Goal: Transaction & Acquisition: Purchase product/service

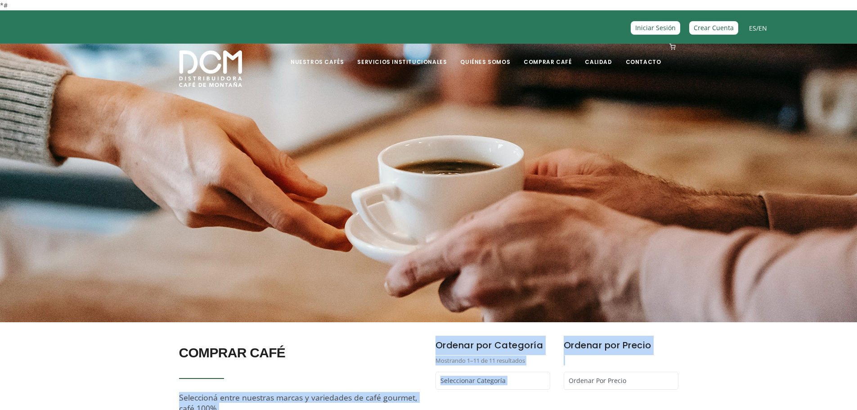
drag, startPoint x: 382, startPoint y: 342, endPoint x: 700, endPoint y: 367, distance: 319.2
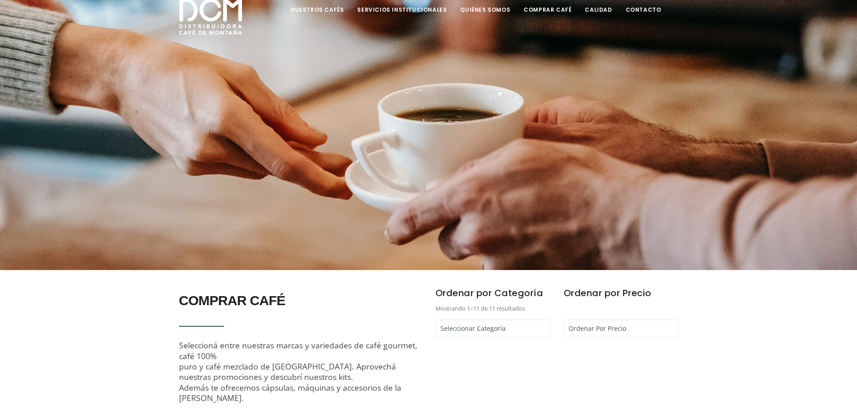
scroll to position [90, 0]
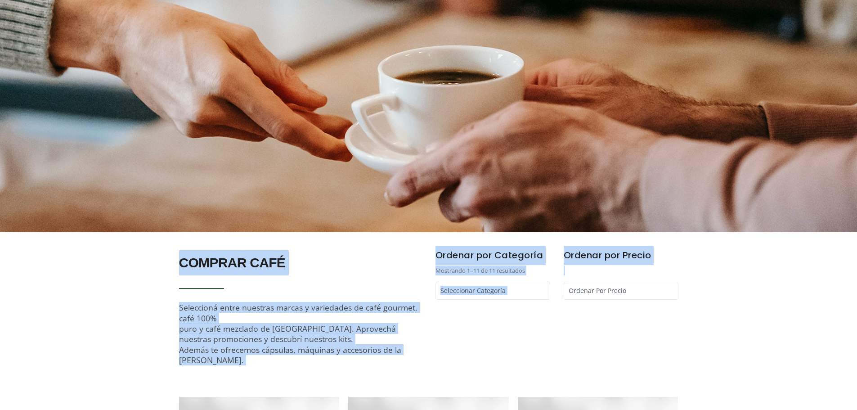
drag, startPoint x: 161, startPoint y: 255, endPoint x: 653, endPoint y: 329, distance: 497.6
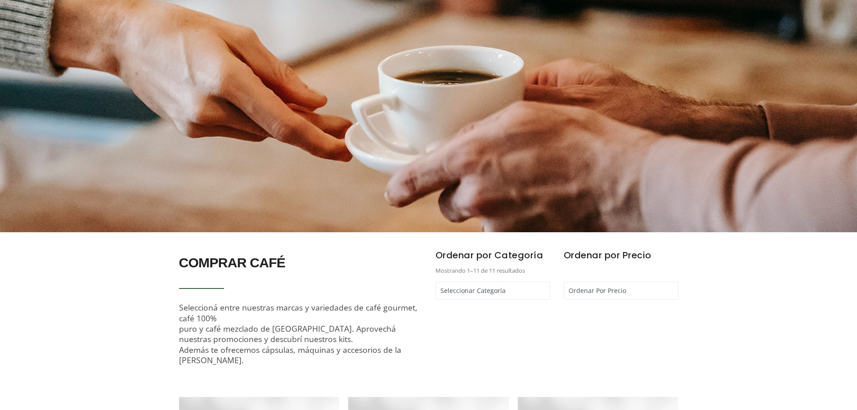
click at [653, 329] on div "Ordenar por Precio Ordenar Por Precio Más bajo primero Más alto primero" at bounding box center [621, 317] width 128 height 142
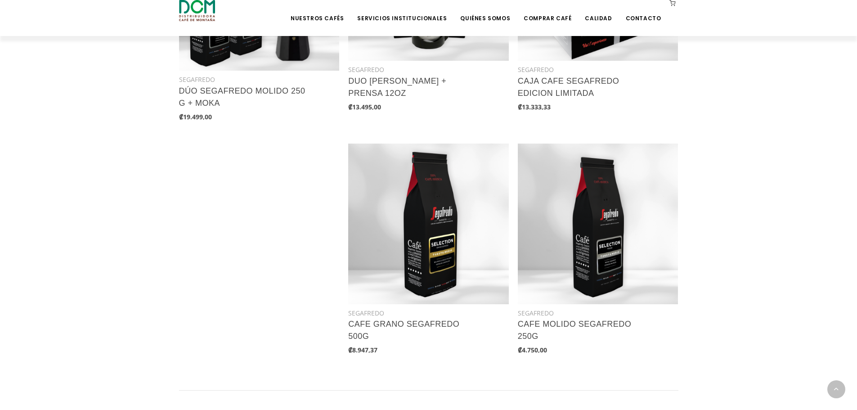
scroll to position [1091, 0]
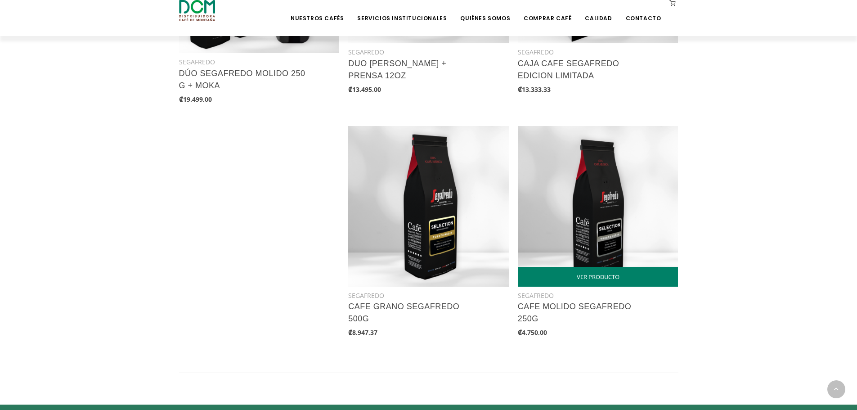
click at [597, 221] on img at bounding box center [598, 206] width 161 height 161
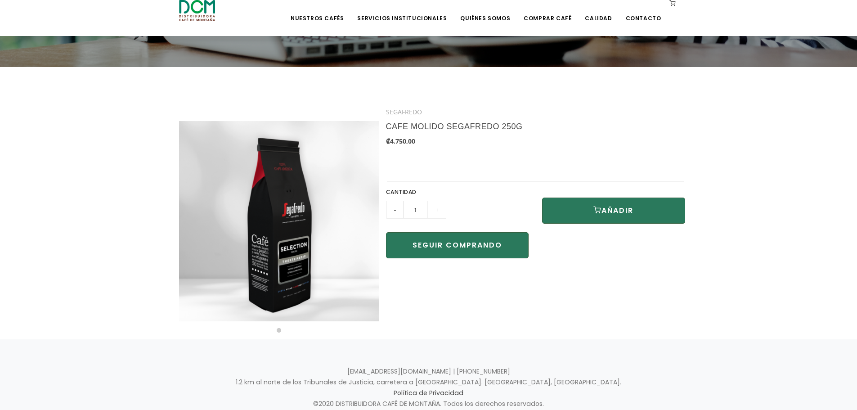
scroll to position [180, 0]
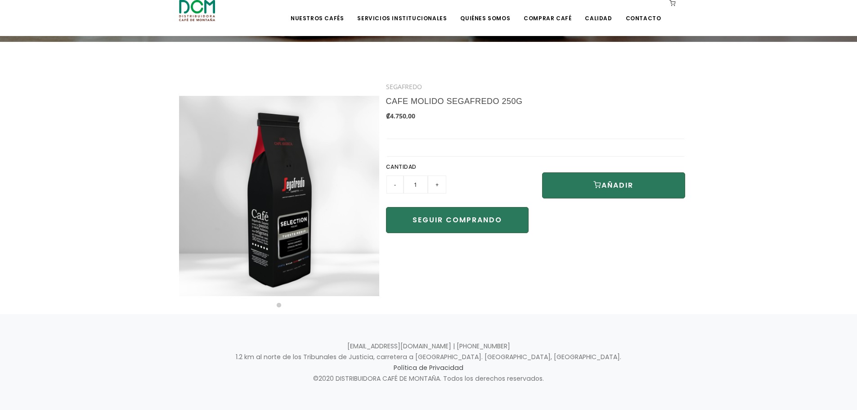
click at [597, 305] on section "SEGAFREDO CAFE MOLIDO SEGAFREDO 250G ₡4.750,00 CANTIDAD -" at bounding box center [428, 178] width 857 height 272
click at [429, 99] on link "CAFE MOLIDO SEGAFREDO 250G" at bounding box center [454, 101] width 137 height 9
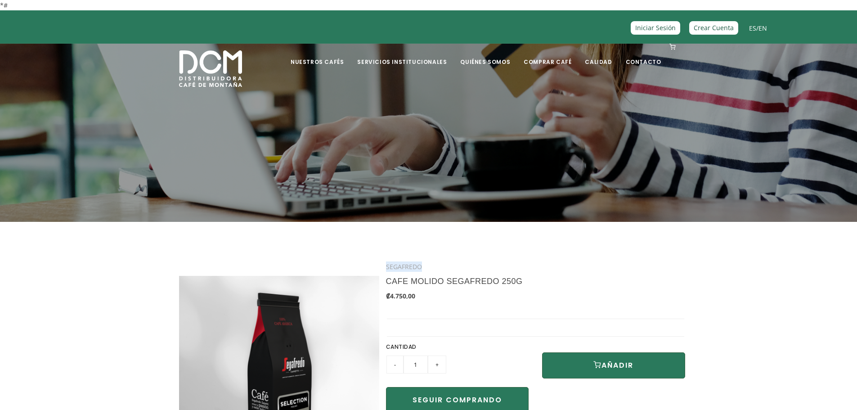
click at [429, 99] on section at bounding box center [428, 125] width 857 height 198
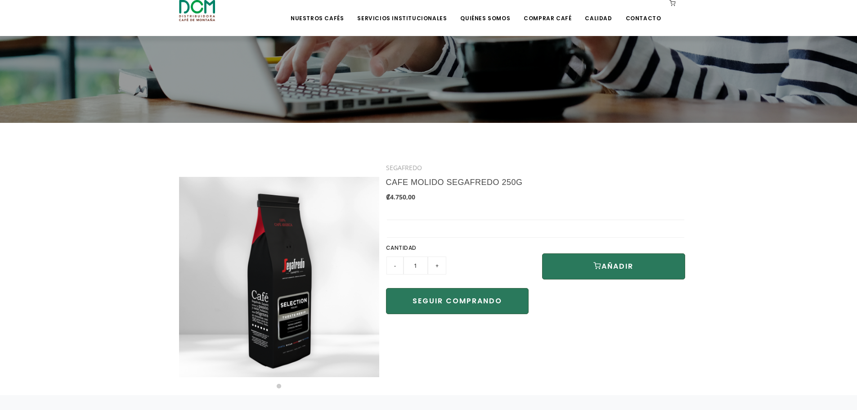
scroll to position [54, 0]
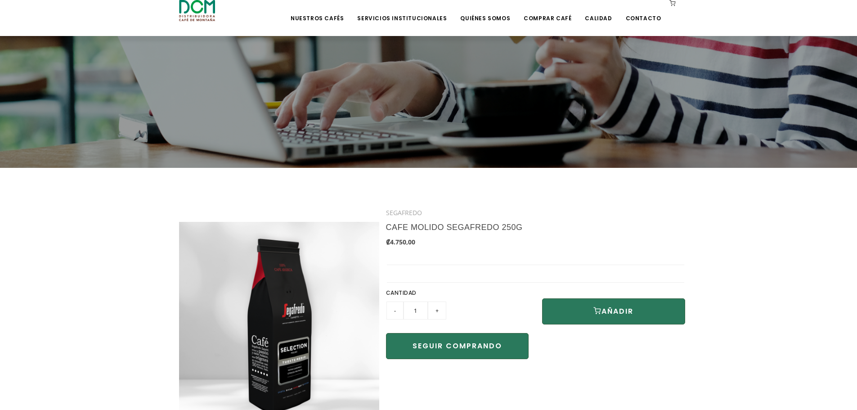
click at [556, 222] on h3 "CAFE MOLIDO SEGAFREDO 250G" at bounding box center [505, 227] width 239 height 19
click at [583, 218] on div "SEGAFREDO" at bounding box center [535, 213] width 299 height 10
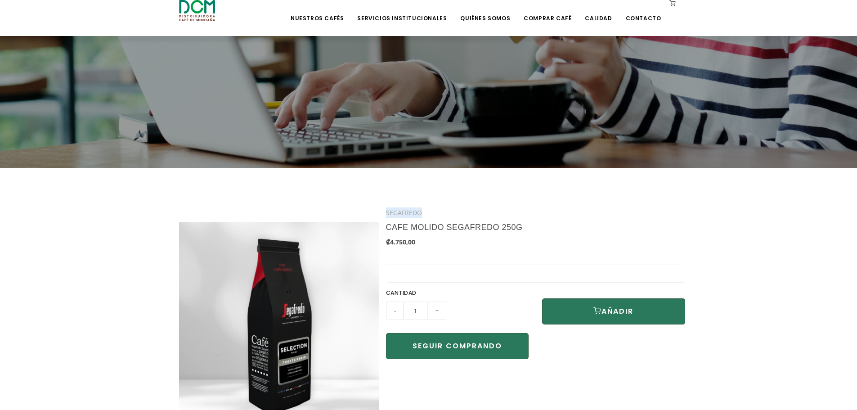
click at [583, 218] on div "SEGAFREDO" at bounding box center [535, 213] width 299 height 10
click at [585, 210] on div "SEGAFREDO" at bounding box center [535, 213] width 299 height 10
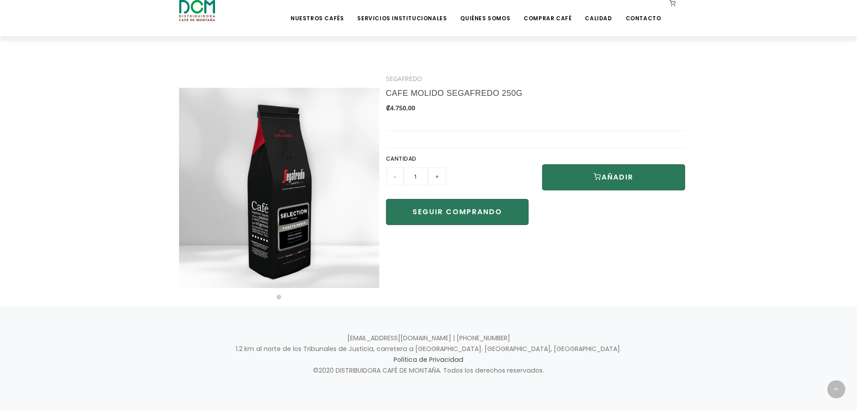
scroll to position [189, 0]
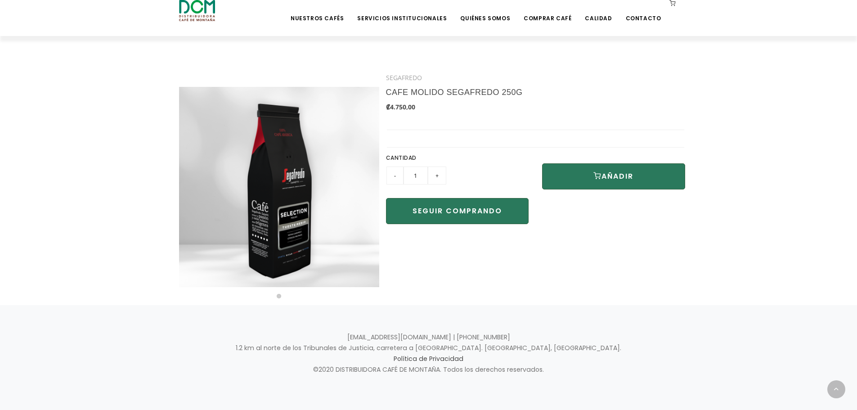
click at [434, 173] on input "+" at bounding box center [437, 176] width 18 height 18
click at [397, 177] on input "-" at bounding box center [395, 176] width 17 height 18
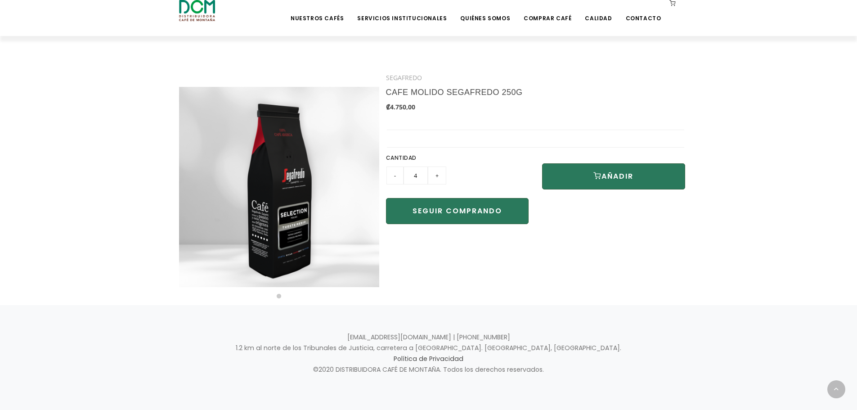
click at [439, 176] on input "+" at bounding box center [437, 176] width 18 height 18
type input "5"
click at [478, 153] on h6 "CANTIDAD" at bounding box center [457, 158] width 143 height 12
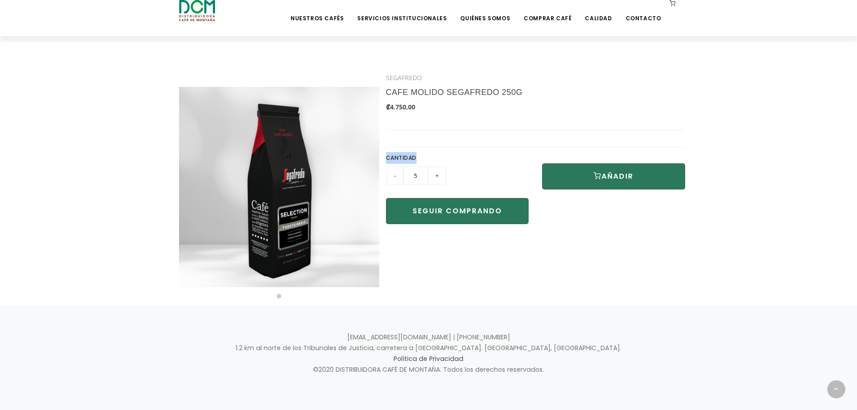
click at [488, 157] on h6 "CANTIDAD" at bounding box center [457, 158] width 143 height 12
click at [591, 171] on button "AÑADIR" at bounding box center [613, 176] width 143 height 26
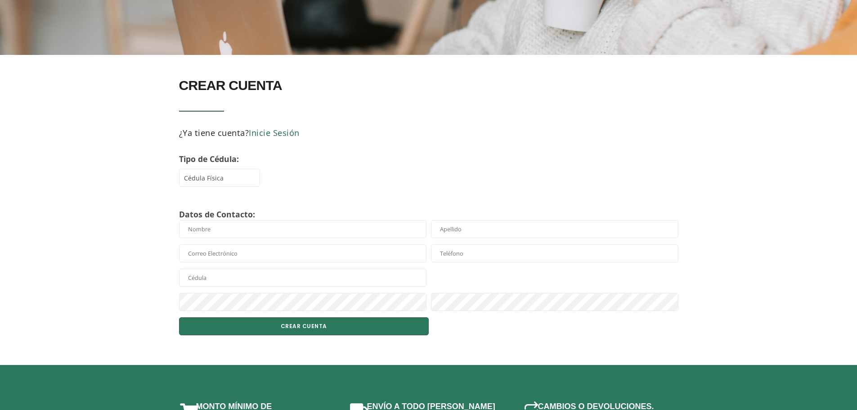
scroll to position [180, 0]
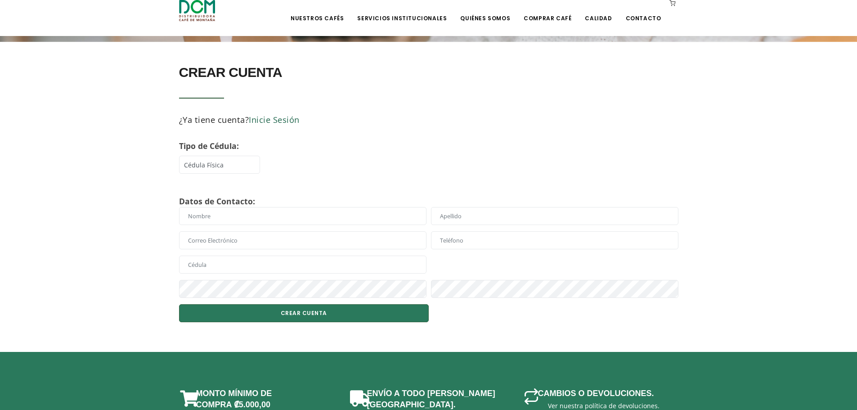
click at [207, 148] on b "Tipo de Cédula:" at bounding box center [209, 145] width 60 height 11
click at [253, 116] on link "Inicie Sesión" at bounding box center [274, 119] width 51 height 11
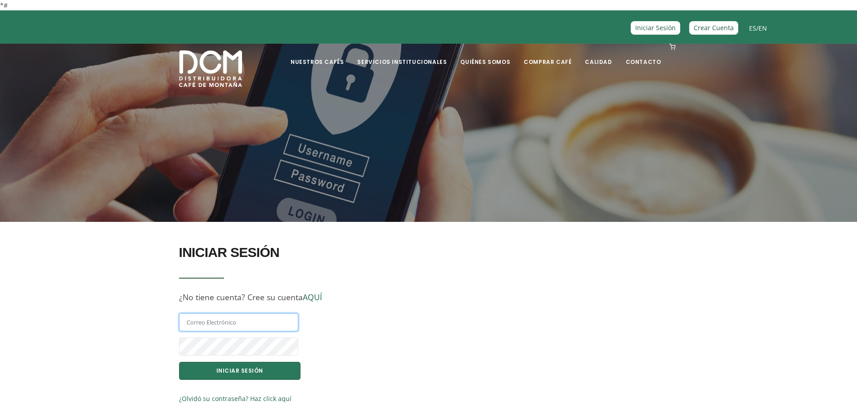
click at [212, 319] on input "text" at bounding box center [238, 322] width 119 height 18
type input "[EMAIL_ADDRESS][DOMAIN_NAME]"
click at [179, 362] on button "INICIAR SESIÓN" at bounding box center [240, 371] width 122 height 18
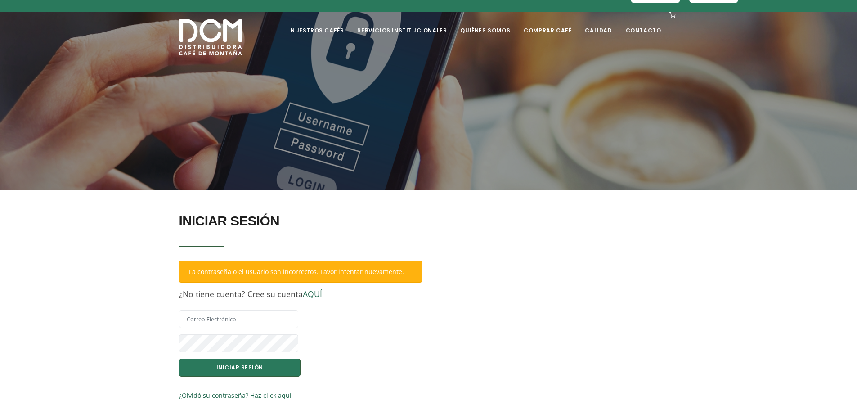
scroll to position [45, 0]
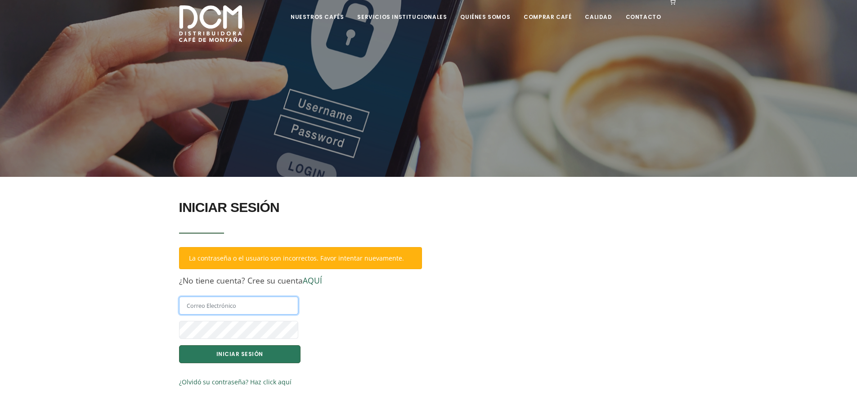
click at [220, 311] on input "text" at bounding box center [238, 306] width 119 height 18
type input "[EMAIL_ADDRESS][DOMAIN_NAME]"
click at [179, 345] on button "INICIAR SESIÓN" at bounding box center [240, 354] width 122 height 18
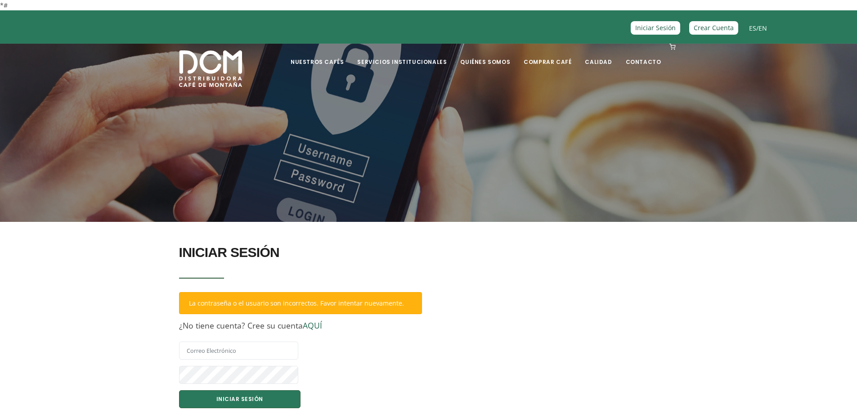
click at [223, 328] on span "¿No tiene cuenta? Cree su cuenta AQUÍ" at bounding box center [250, 325] width 143 height 11
click at [192, 329] on span "¿No tiene cuenta? Cree su cuenta AQUÍ" at bounding box center [250, 325] width 143 height 11
drag, startPoint x: 190, startPoint y: 335, endPoint x: 186, endPoint y: 349, distance: 15.0
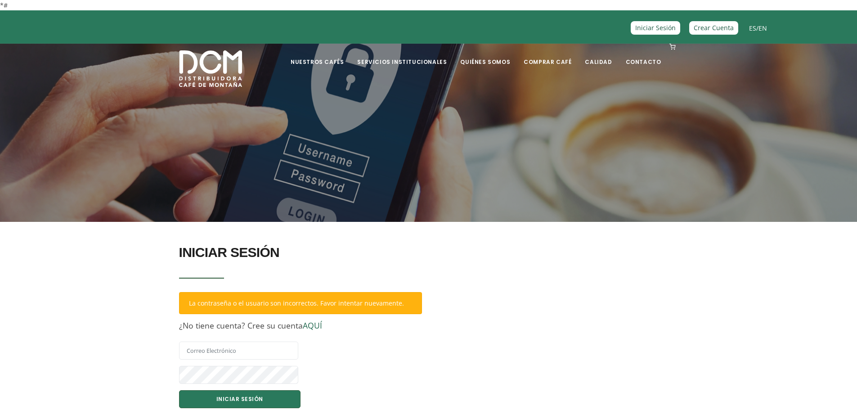
click at [188, 341] on div "INICIAR SESIÓN La contraseña o el usuario son incorrectos. Favor intentar nueva…" at bounding box center [300, 324] width 243 height 168
drag, startPoint x: 186, startPoint y: 349, endPoint x: 200, endPoint y: 356, distance: 15.5
click at [186, 349] on input "text" at bounding box center [238, 351] width 119 height 18
type input "[EMAIL_ADDRESS][DOMAIN_NAME]"
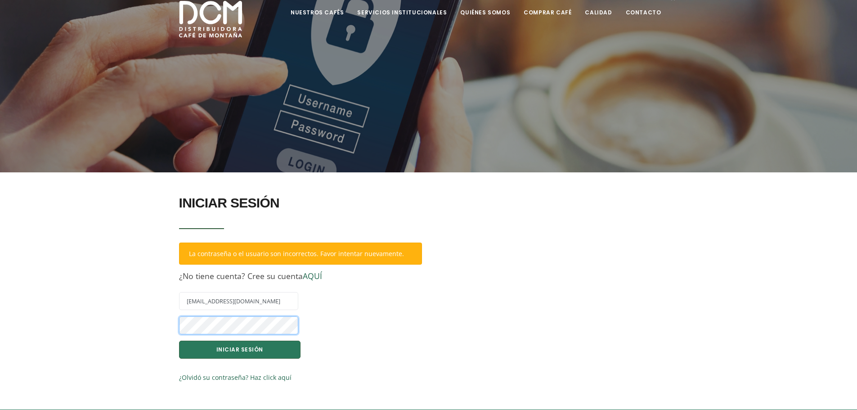
scroll to position [90, 0]
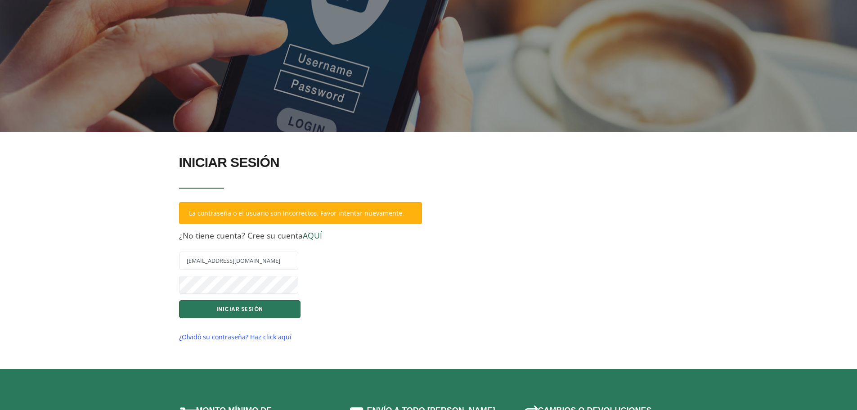
click at [234, 338] on link "¿Olvidó su contraseña? Haz click aquí" at bounding box center [235, 337] width 113 height 9
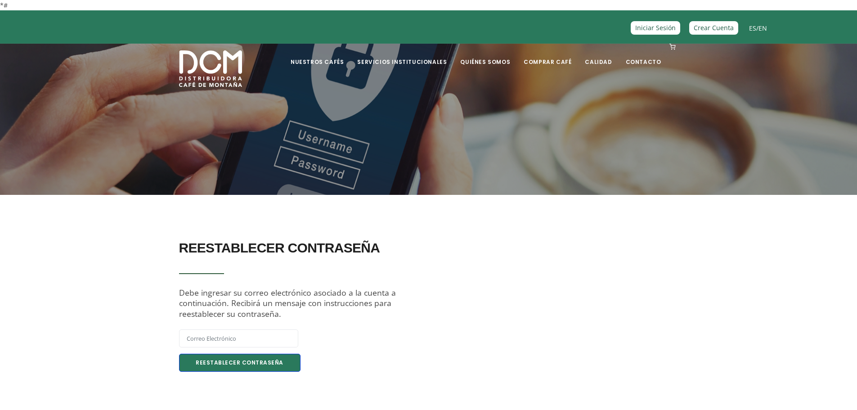
click at [218, 355] on button "Reestablecer Contraseña" at bounding box center [240, 363] width 122 height 18
drag, startPoint x: 224, startPoint y: 339, endPoint x: 234, endPoint y: 344, distance: 11.5
click at [224, 339] on input "text" at bounding box center [238, 338] width 119 height 18
type input "[EMAIL_ADDRESS][DOMAIN_NAME]"
click at [184, 361] on button "Reestablecer Contraseña" at bounding box center [240, 363] width 122 height 18
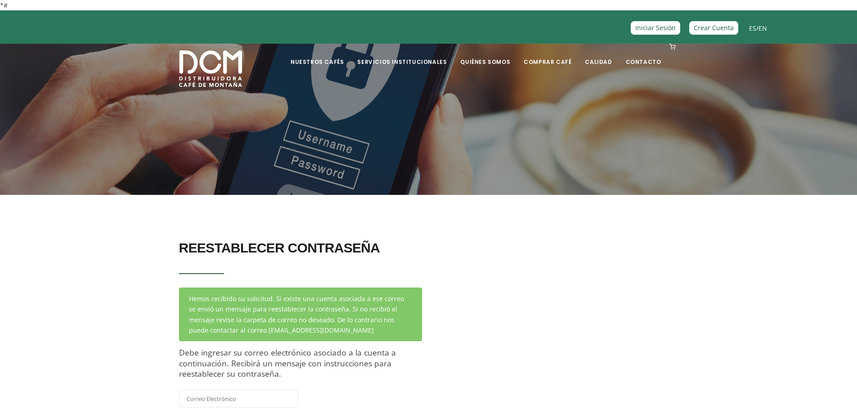
click at [311, 253] on h2 "Reestablecer Contraseña" at bounding box center [300, 247] width 243 height 25
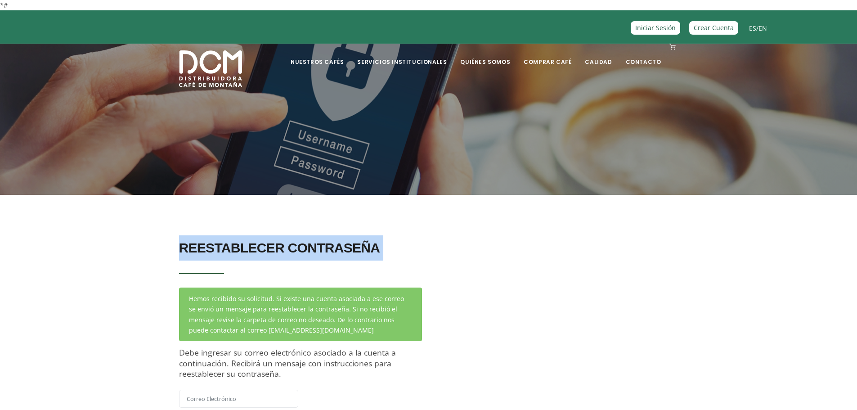
click at [311, 253] on h2 "Reestablecer Contraseña" at bounding box center [300, 247] width 243 height 25
click at [321, 252] on h2 "Reestablecer Contraseña" at bounding box center [300, 247] width 243 height 25
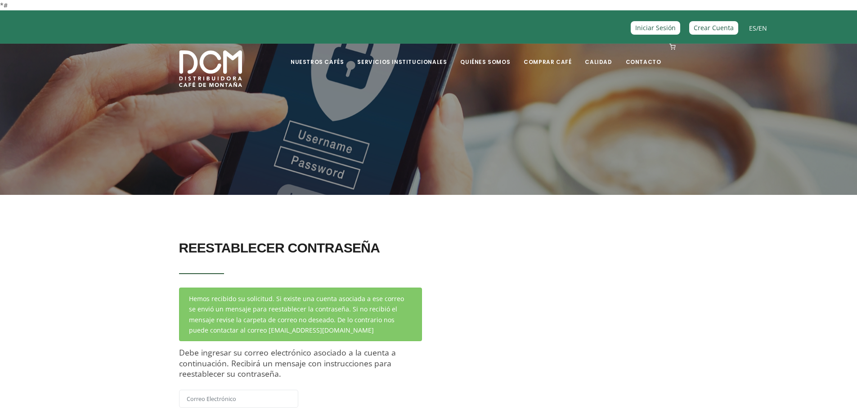
click at [300, 271] on div "Reestablecer Contraseña Hemos recibido su solicitud. Si existe una cuenta asoci…" at bounding box center [300, 333] width 243 height 197
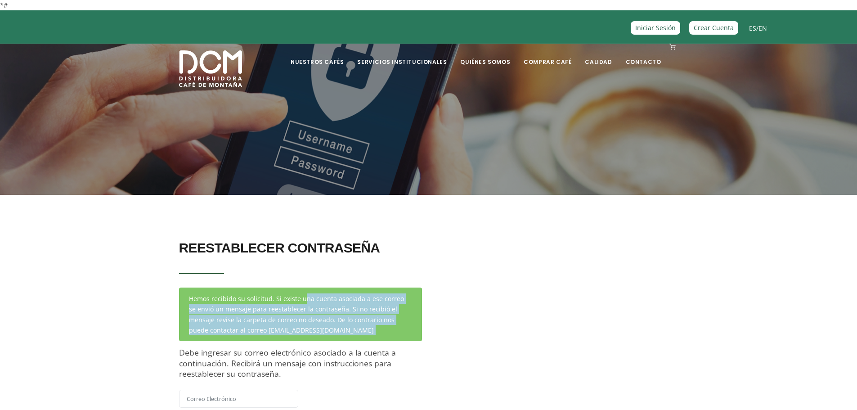
click at [300, 271] on div "Reestablecer Contraseña Hemos recibido su solicitud. Si existe una cuenta asoci…" at bounding box center [300, 333] width 243 height 197
click at [314, 267] on div "Reestablecer Contraseña Hemos recibido su solicitud. Si existe una cuenta asoci…" at bounding box center [300, 333] width 243 height 197
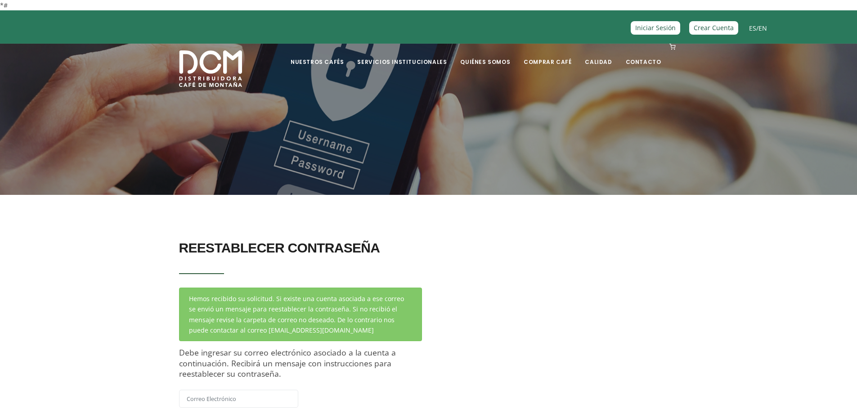
click at [369, 333] on div "Hemos recibido su solicitud. Si existe una cuenta asociada a ese correo se envi…" at bounding box center [300, 315] width 243 height 54
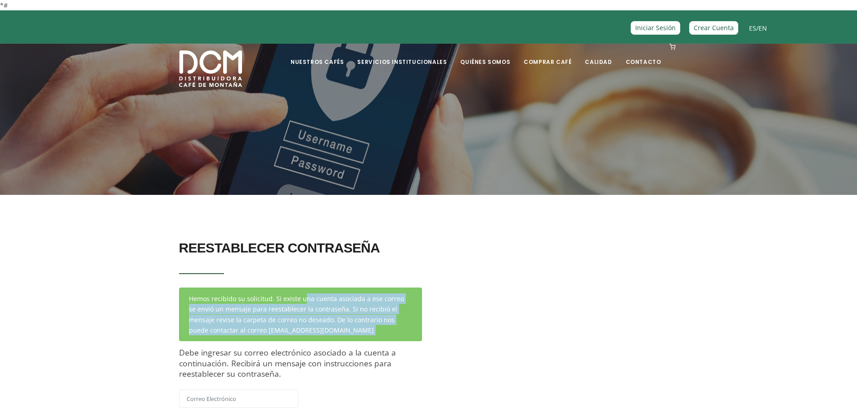
click at [369, 333] on div "Hemos recibido su solicitud. Si existe una cuenta asociada a ese correo se envi…" at bounding box center [300, 315] width 243 height 54
click at [378, 331] on div "Hemos recibido su solicitud. Si existe una cuenta asociada a ese correo se envi…" at bounding box center [300, 315] width 243 height 54
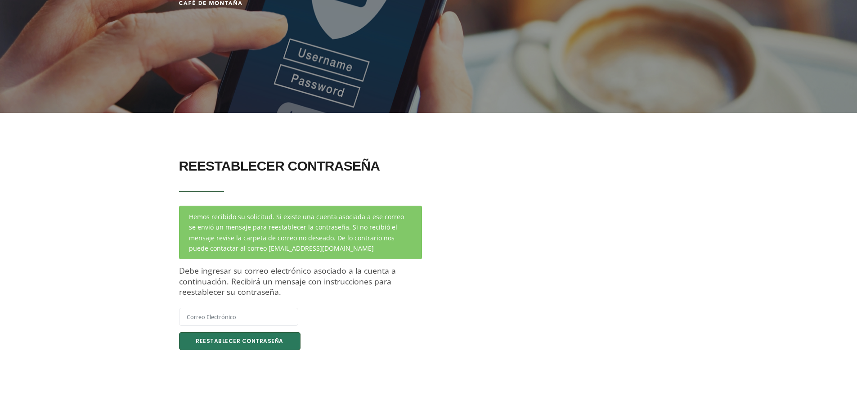
scroll to position [90, 0]
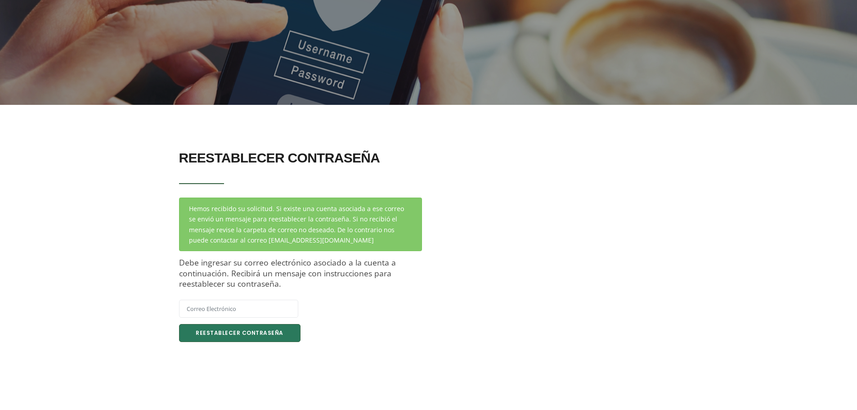
click at [373, 266] on span "Debe ingresar su correo electrónico asociado a la cuenta a continuación. Recibi…" at bounding box center [287, 273] width 217 height 32
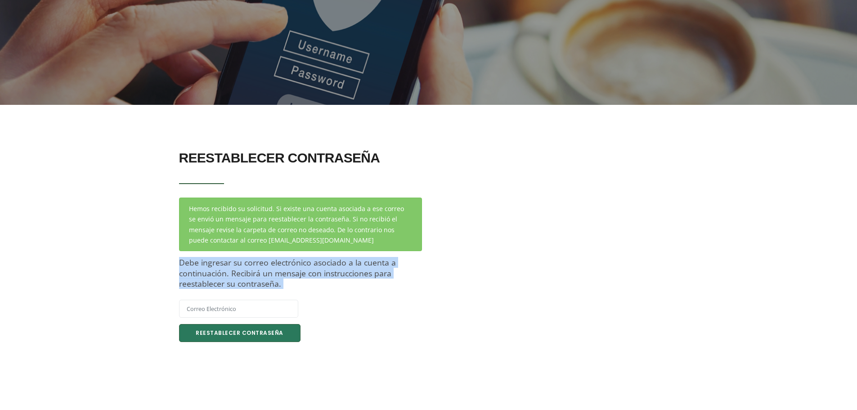
drag, startPoint x: 373, startPoint y: 266, endPoint x: 402, endPoint y: 271, distance: 28.7
click at [375, 266] on span "Debe ingresar su correo electrónico asociado a la cuenta a continuación. Recibi…" at bounding box center [287, 273] width 217 height 32
click at [402, 271] on div "Reestablecer Contraseña Hemos recibido su solicitud. Si existe una cuenta asoci…" at bounding box center [300, 243] width 243 height 197
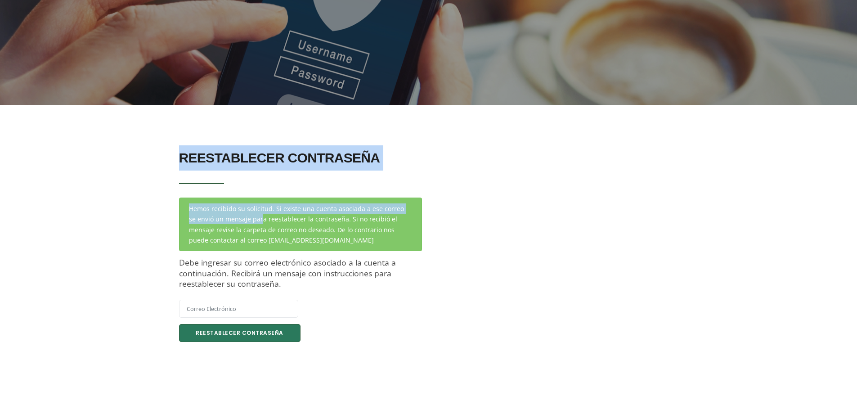
drag, startPoint x: 337, startPoint y: 197, endPoint x: 354, endPoint y: 197, distance: 17.6
click at [351, 197] on section "Reestablecer Contraseña Hemos recibido su solicitud. Si existe una cuenta asoci…" at bounding box center [428, 253] width 857 height 297
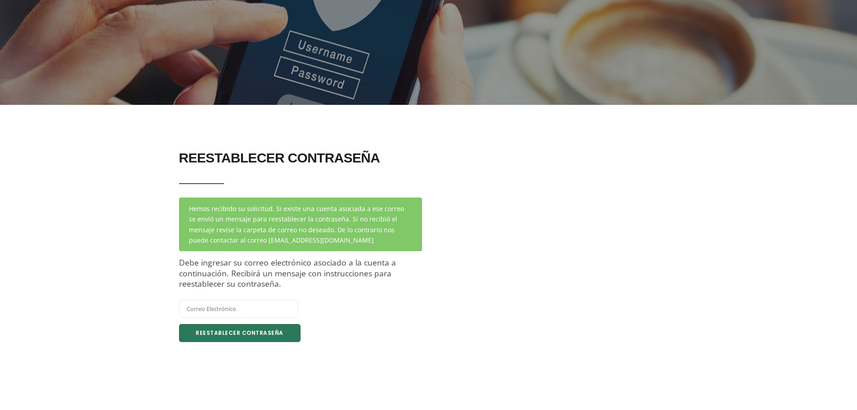
click at [250, 269] on span "Debe ingresar su correo electrónico asociado a la cuenta a continuación. Recibi…" at bounding box center [287, 273] width 217 height 32
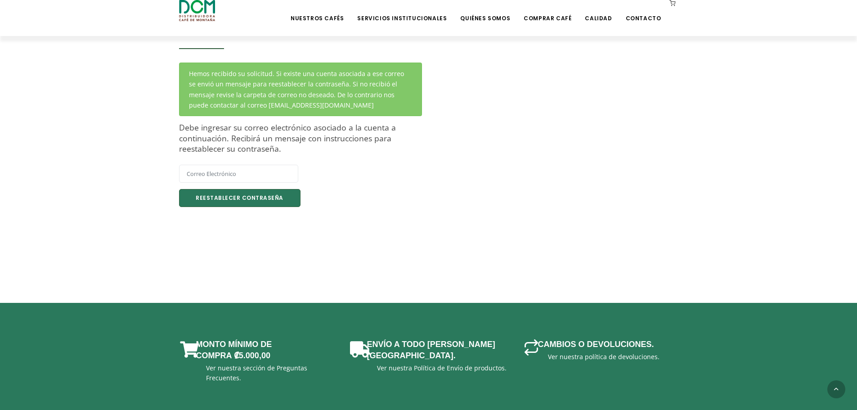
scroll to position [180, 0]
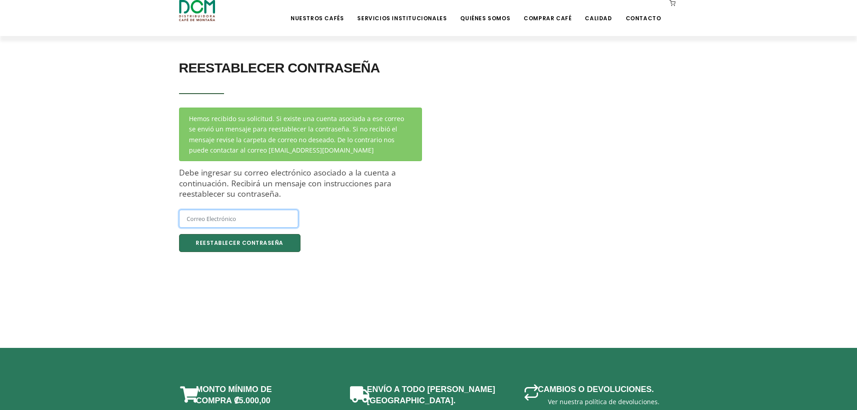
click at [243, 224] on input "text" at bounding box center [238, 219] width 119 height 18
type input "randyvimo@gmail.com"
click at [245, 244] on button "Reestablecer Contraseña" at bounding box center [240, 243] width 122 height 18
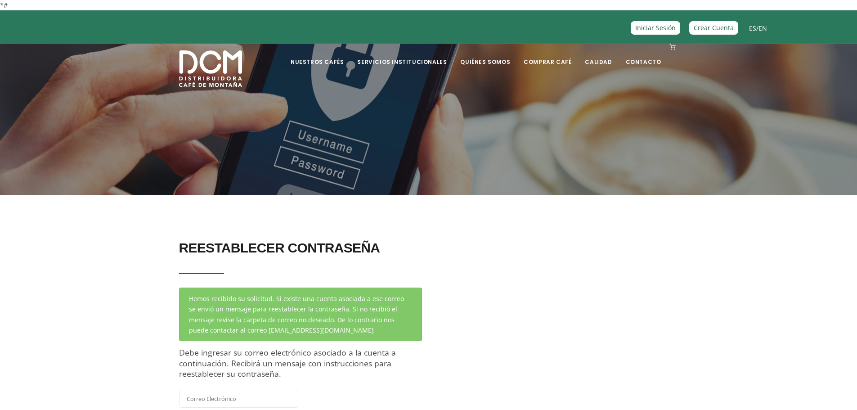
click at [635, 340] on div "Reestablecer Contraseña Hemos recibido su solicitud. Si existe una cuenta asoci…" at bounding box center [428, 338] width 513 height 215
click at [334, 246] on h2 "Reestablecer Contraseña" at bounding box center [300, 247] width 243 height 25
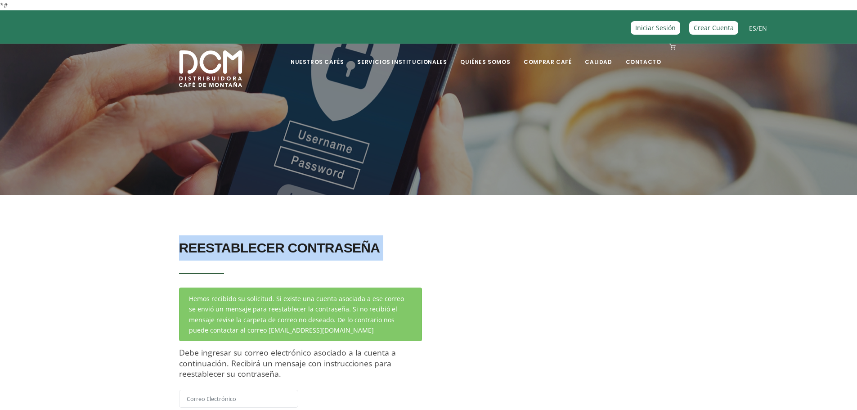
click at [334, 246] on h2 "Reestablecer Contraseña" at bounding box center [300, 247] width 243 height 25
click at [427, 247] on div "Reestablecer Contraseña Hemos recibido su solicitud. Si existe una cuenta asoci…" at bounding box center [300, 338] width 257 height 215
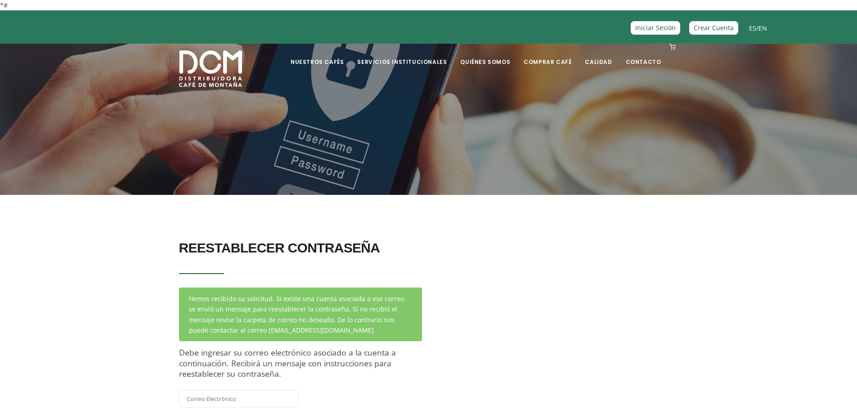
click at [630, 370] on div "Reestablecer Contraseña Hemos recibido su solicitud. Si existe una cuenta asoci…" at bounding box center [428, 338] width 513 height 215
click at [670, 299] on div "Reestablecer Contraseña Hemos recibido su solicitud. Si existe una cuenta asoci…" at bounding box center [428, 338] width 513 height 215
